Goal: Transaction & Acquisition: Purchase product/service

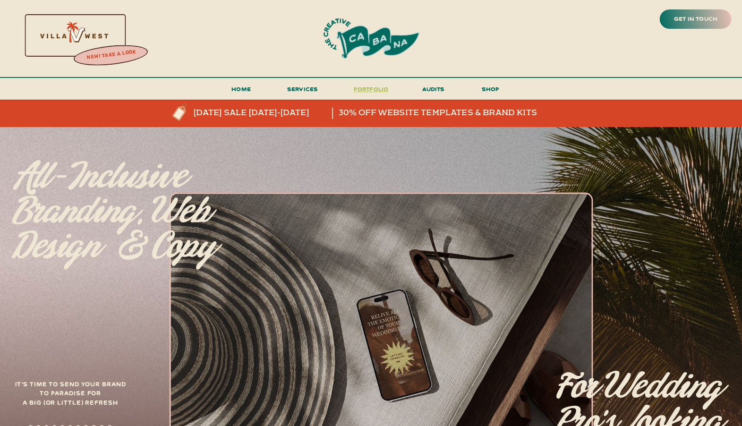
click at [361, 85] on h3 "portfolio" at bounding box center [371, 91] width 44 height 17
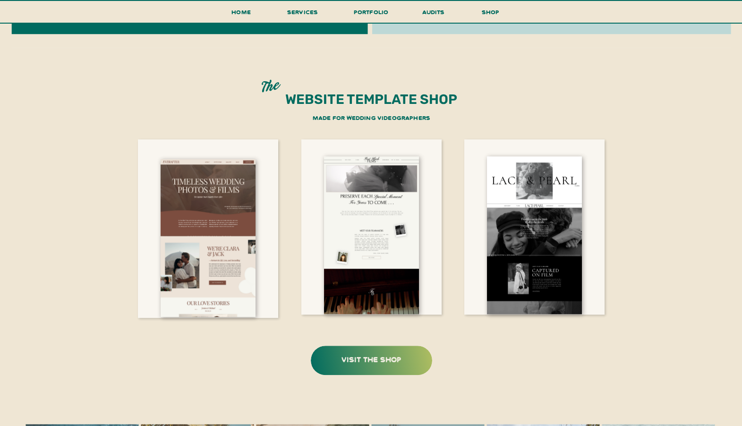
scroll to position [1785, 0]
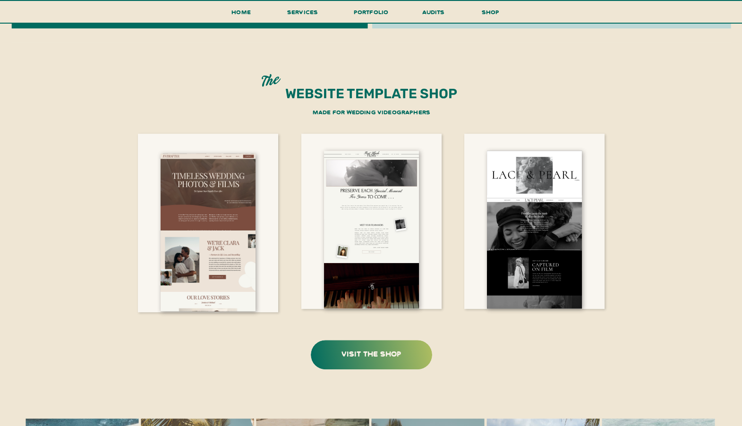
click at [365, 361] on div at bounding box center [371, 354] width 121 height 29
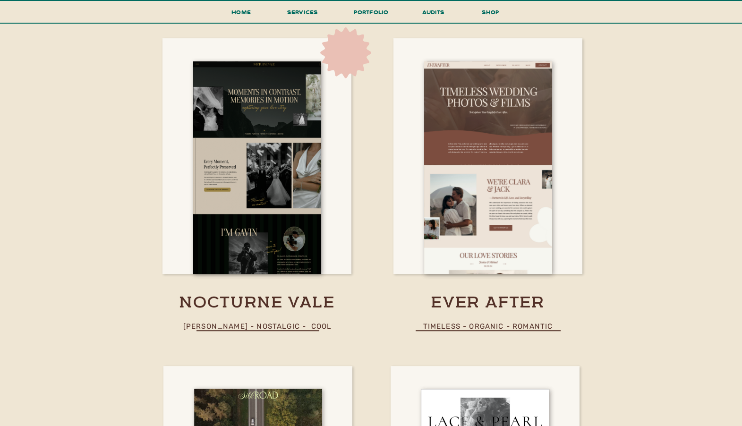
scroll to position [1057, 0]
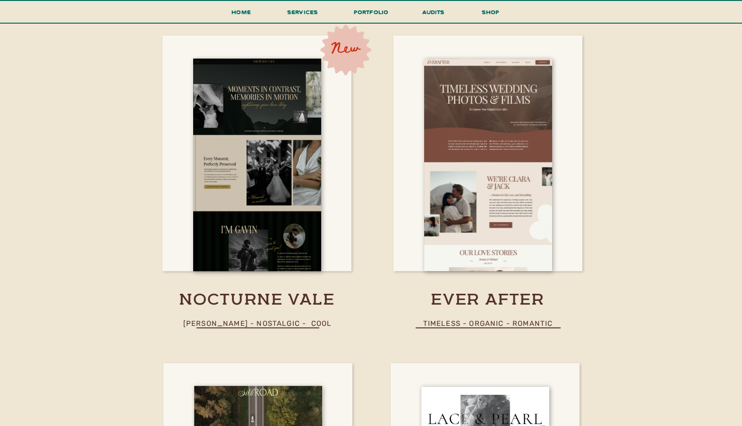
click at [305, 324] on p "moody - nostalgic - cool" at bounding box center [257, 324] width 159 height 14
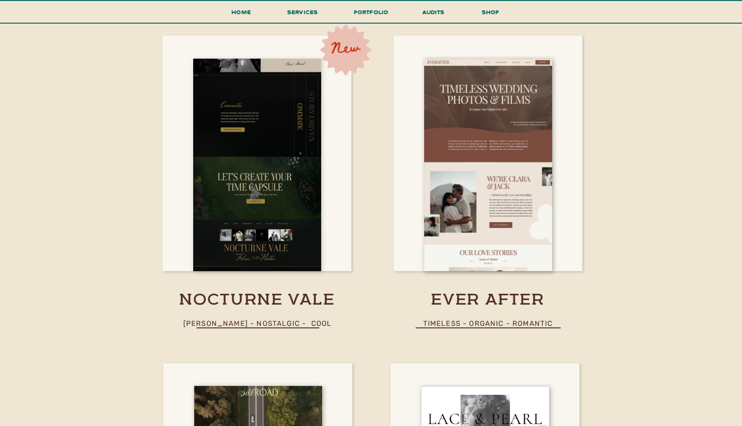
click at [266, 180] on div at bounding box center [257, 165] width 128 height 212
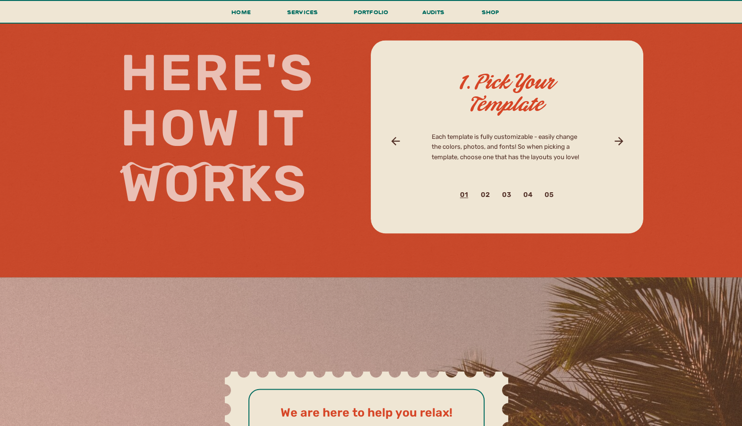
scroll to position [2968, 0]
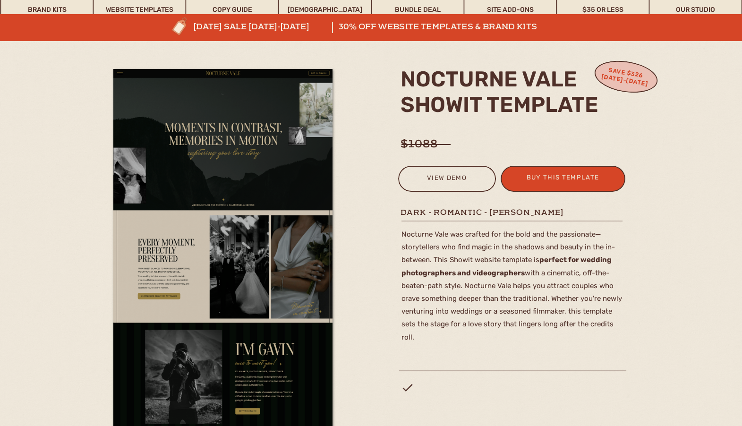
scroll to position [83, 0]
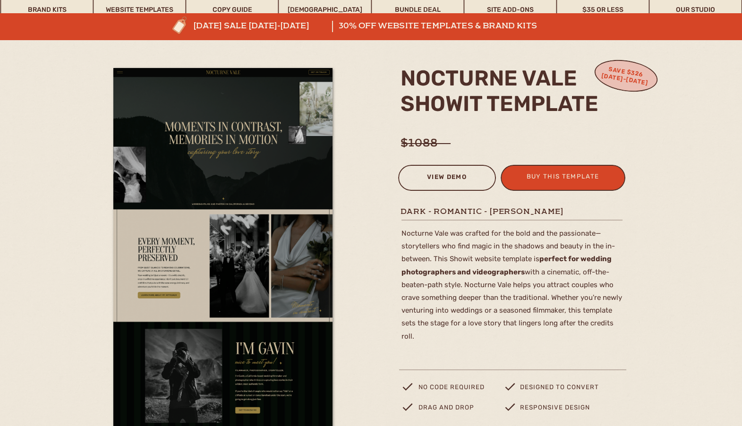
click at [457, 184] on div "view demo" at bounding box center [446, 179] width 85 height 16
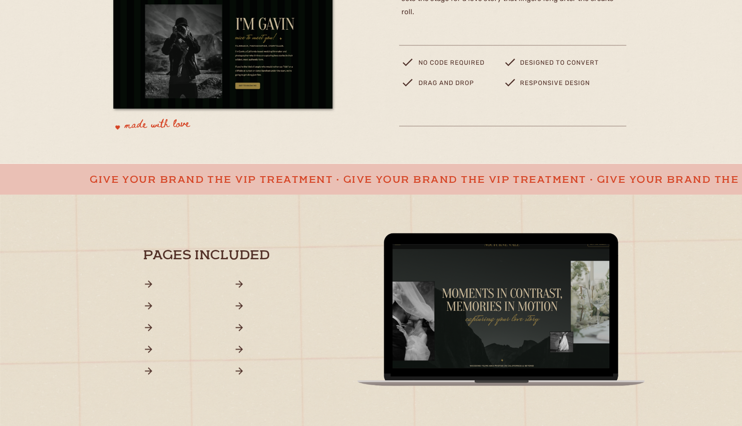
scroll to position [621, 0]
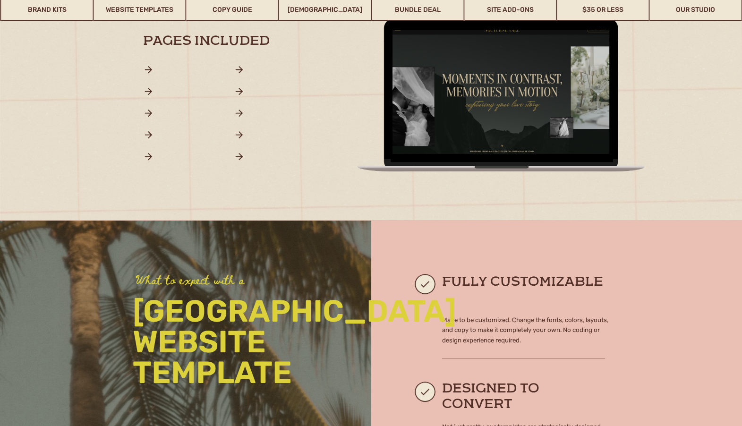
click at [664, 101] on div at bounding box center [501, 91] width 503 height 314
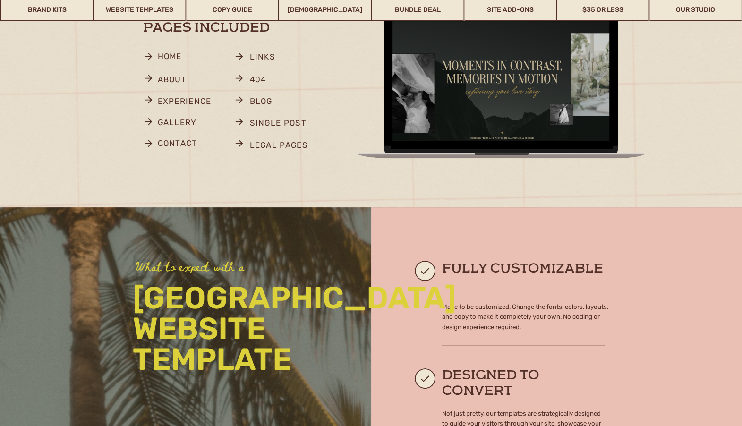
click at [510, 217] on div at bounding box center [556, 408] width 371 height 403
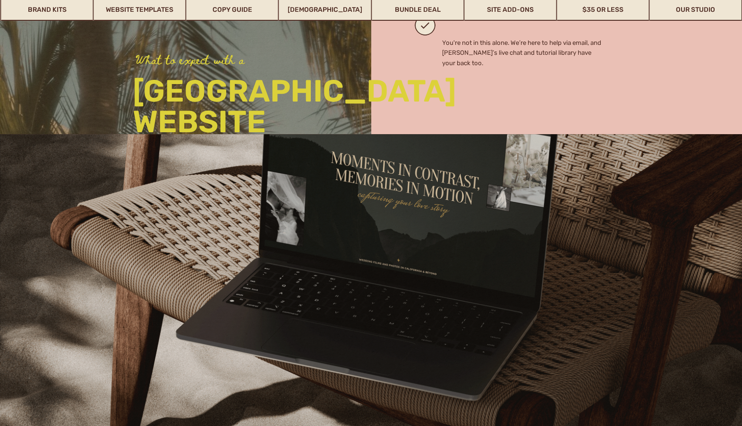
scroll to position [1520, 0]
